Goal: Task Accomplishment & Management: Use online tool/utility

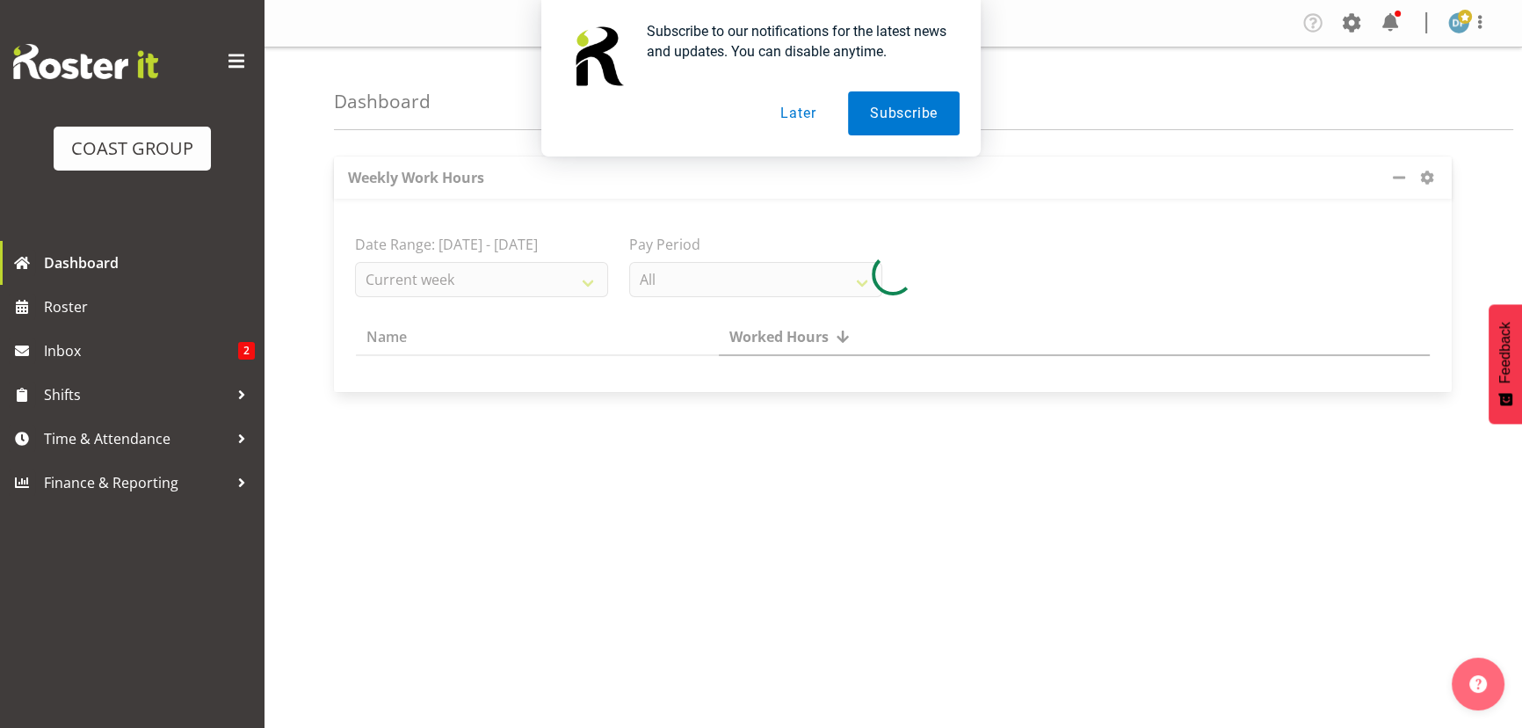
click at [785, 112] on button "Later" at bounding box center [797, 113] width 79 height 44
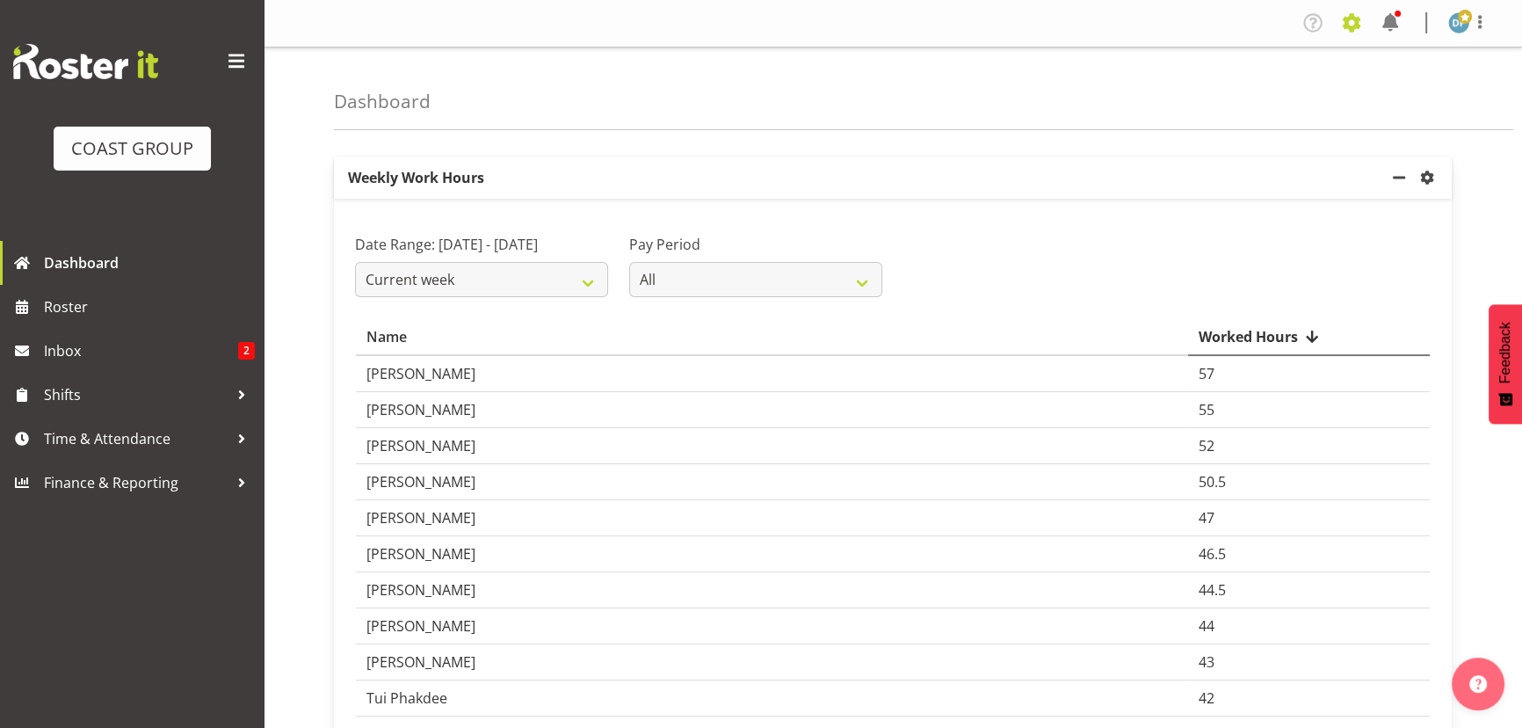
click at [1360, 19] on span at bounding box center [1351, 23] width 28 height 28
click at [1239, 86] on link "Jobs" at bounding box center [1281, 96] width 169 height 32
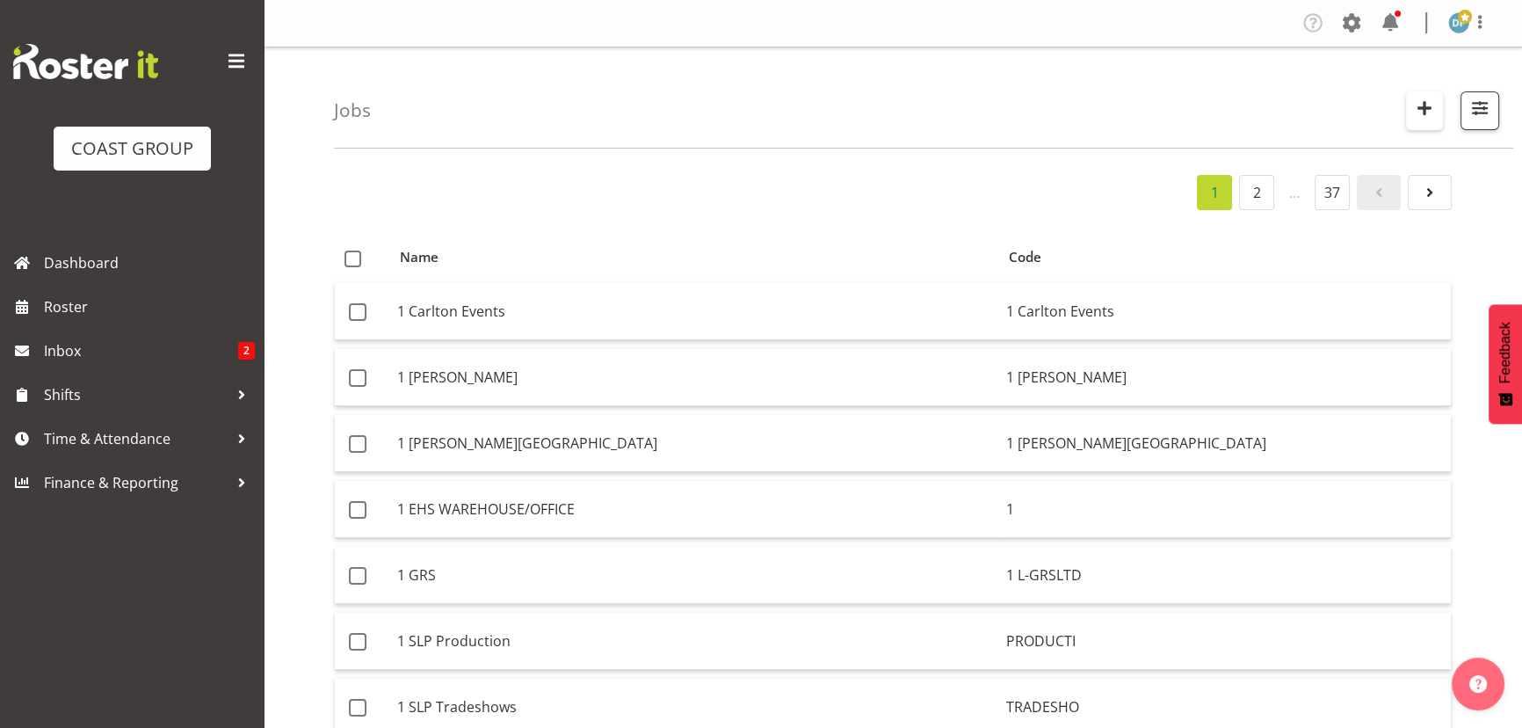
click at [1436, 112] on button "button" at bounding box center [1424, 110] width 37 height 39
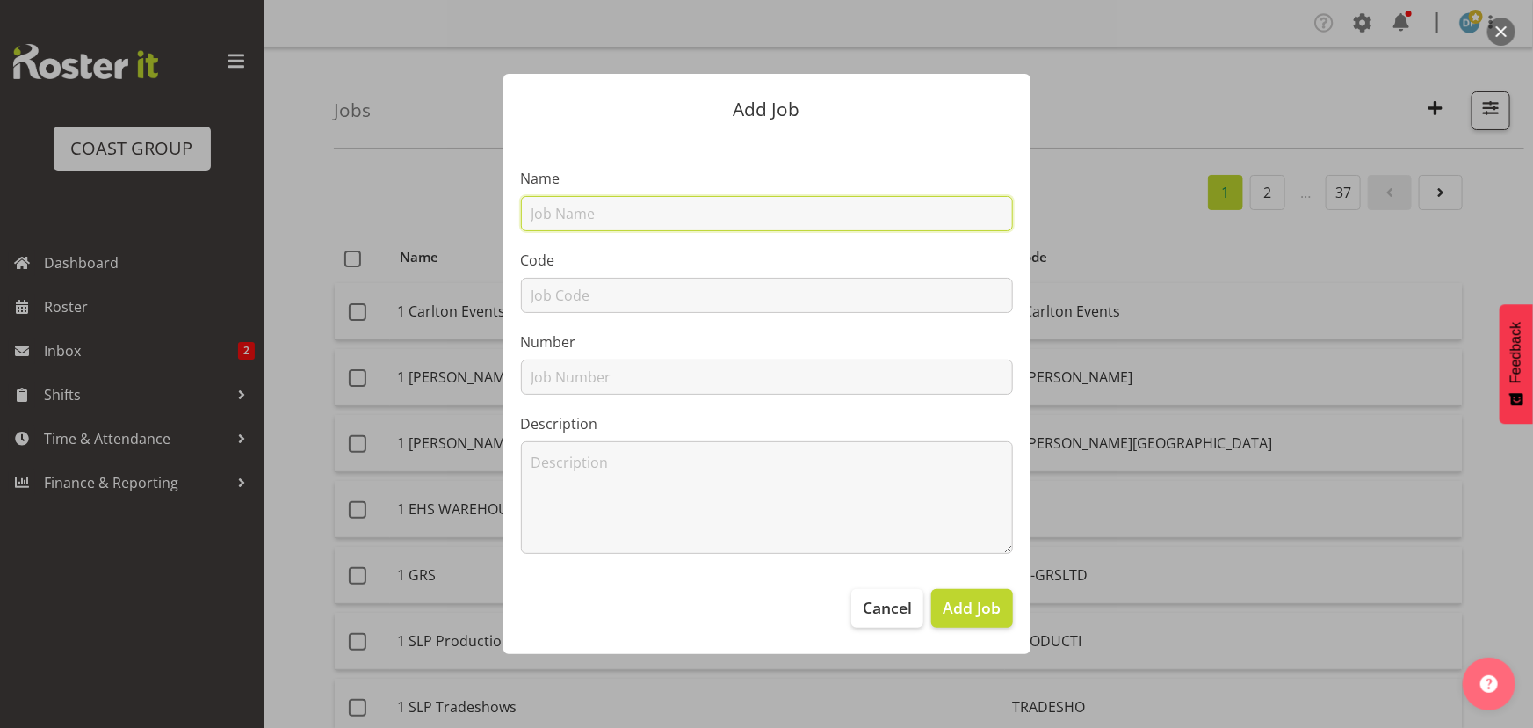
click at [590, 219] on input "text" at bounding box center [767, 213] width 492 height 35
type input "22510014 - Beckman @ AACB"
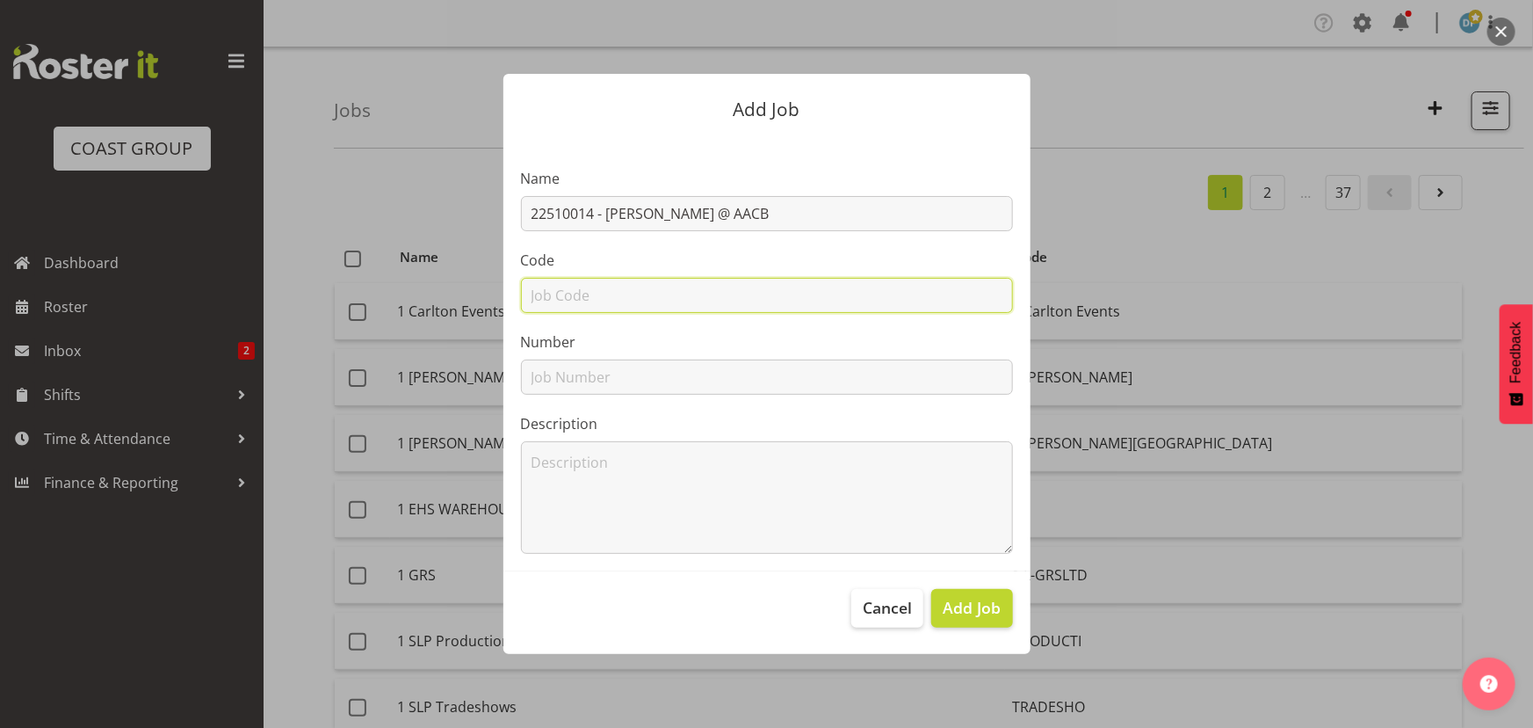
click at [610, 290] on input "text" at bounding box center [767, 295] width 492 height 35
type input "22510014"
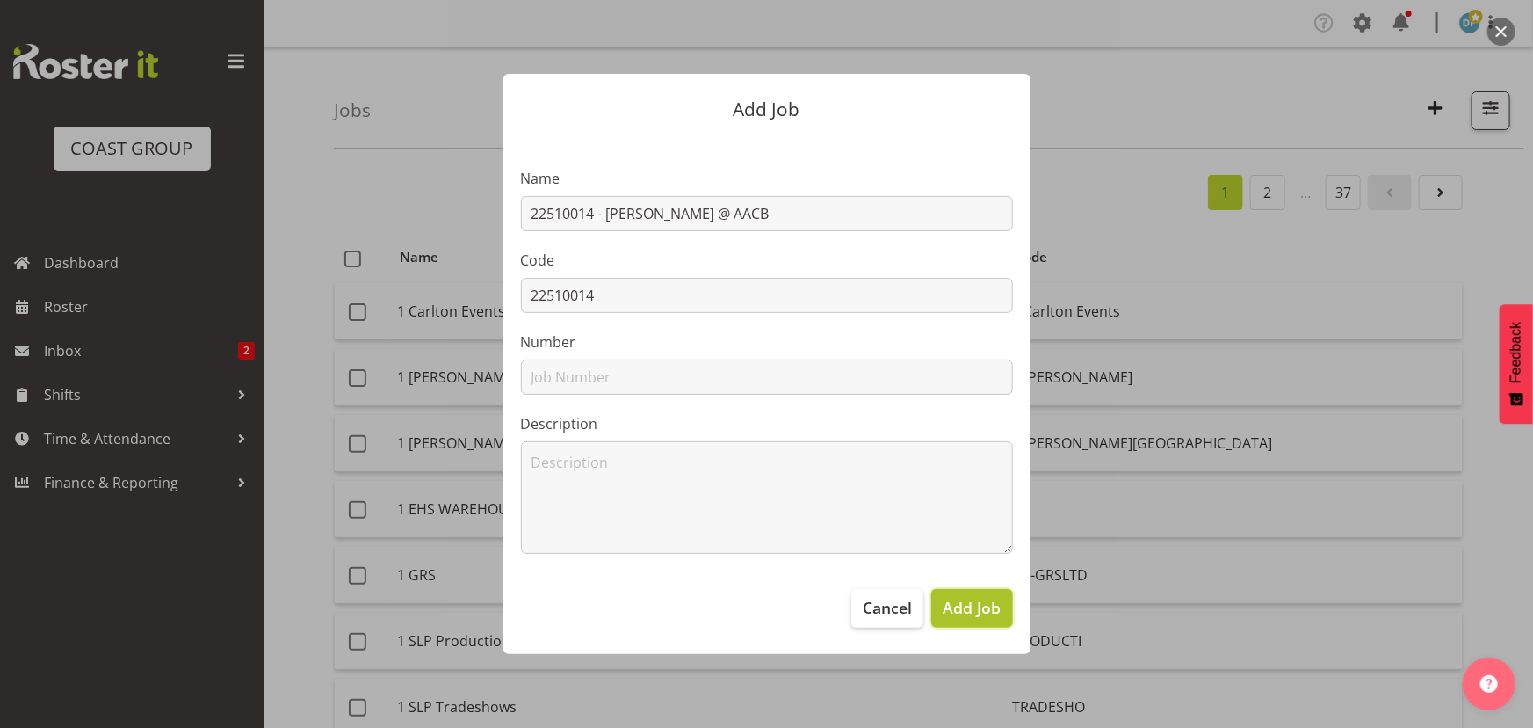
click at [996, 604] on span "Add Job" at bounding box center [972, 607] width 58 height 23
